Goal: Communication & Community: Ask a question

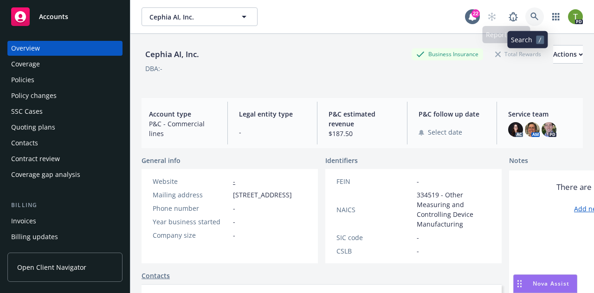
click at [530, 19] on icon at bounding box center [534, 17] width 8 height 8
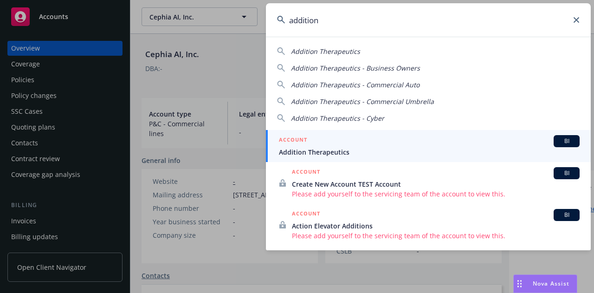
type input "addition"
click at [308, 145] on div "ACCOUNT BI" at bounding box center [429, 141] width 301 height 12
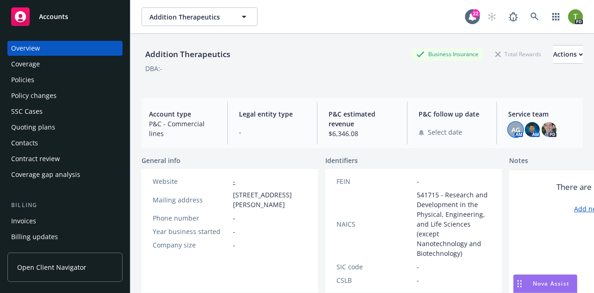
click at [515, 131] on div "AG" at bounding box center [515, 129] width 15 height 15
click at [525, 131] on img at bounding box center [532, 129] width 15 height 15
click at [549, 131] on img at bounding box center [549, 129] width 15 height 15
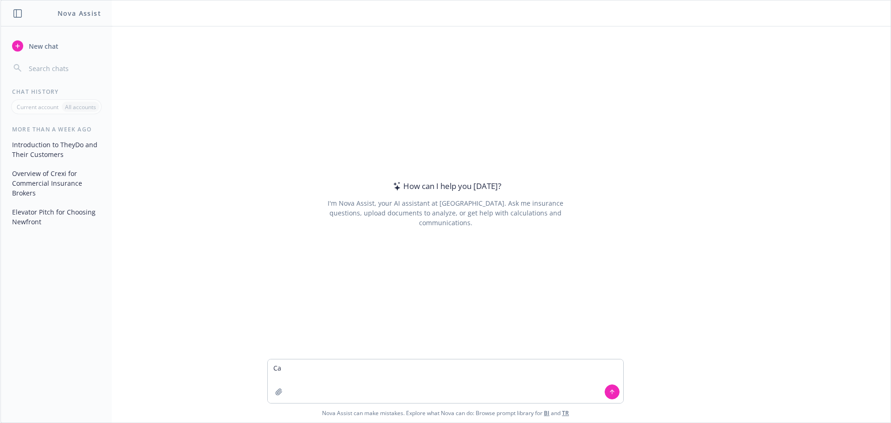
type textarea "C"
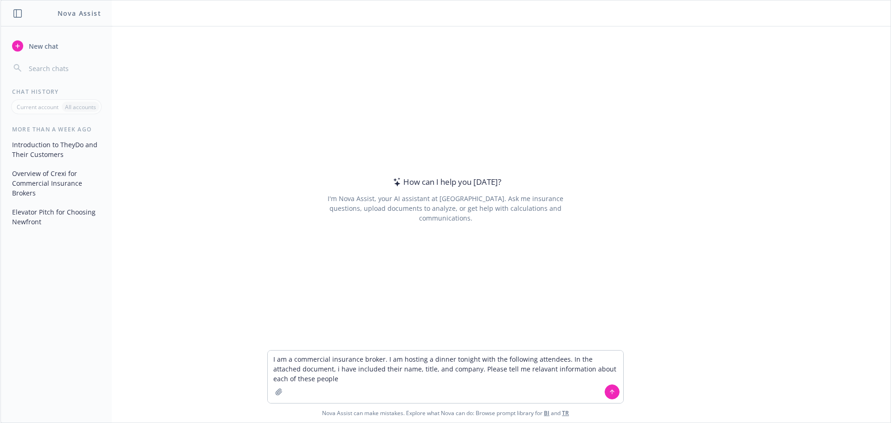
click at [507, 369] on textarea "I am a commercial insurance broker. I am hosting a dinner tonight with the foll…" at bounding box center [445, 376] width 355 height 52
click at [340, 377] on textarea "I am a commercial insurance broker. I am hosting a dinner tonight with the foll…" at bounding box center [445, 376] width 355 height 52
type textarea "I am a commercial insurance broker. I am hosting a dinner tonight with the foll…"
click at [276, 389] on icon "button" at bounding box center [279, 391] width 6 height 6
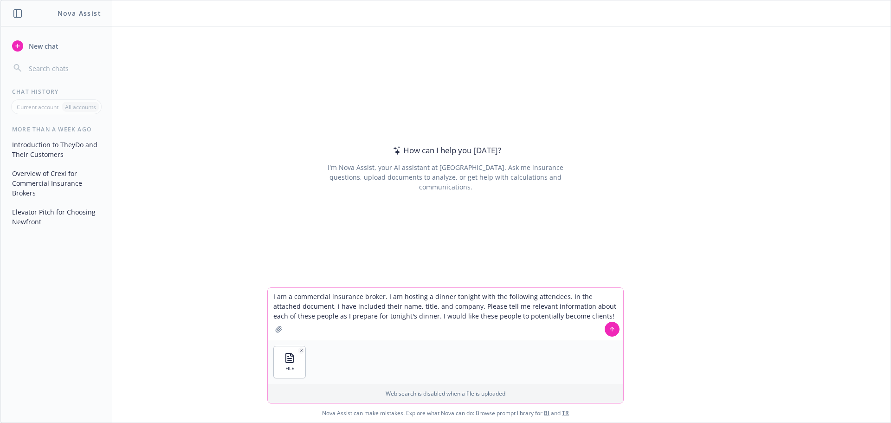
click at [611, 331] on icon at bounding box center [612, 329] width 6 height 6
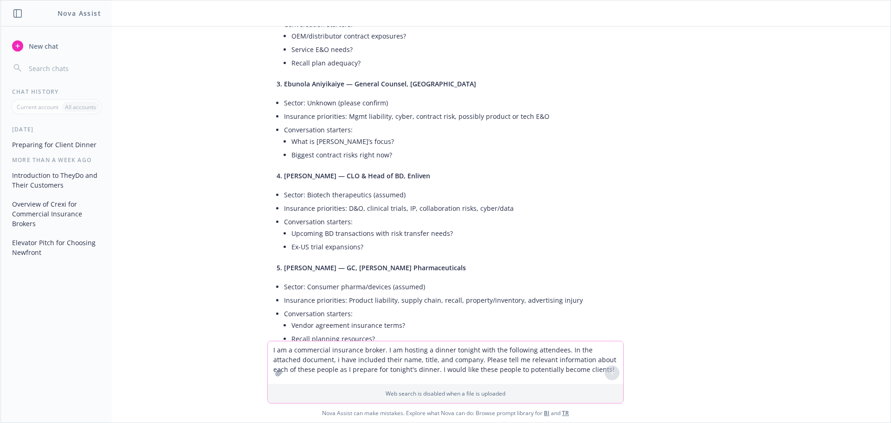
scroll to position [186, 0]
